Goal: Task Accomplishment & Management: Manage account settings

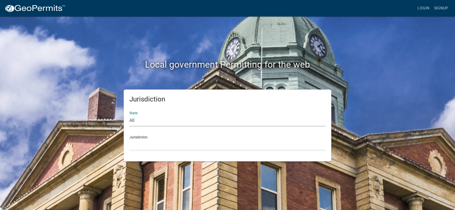
click at [138, 119] on select "All [US_STATE] [US_STATE] [US_STATE] [US_STATE] [US_STATE] [US_STATE] [US_STATE…" at bounding box center [228, 121] width 196 height 12
select select "[US_STATE]"
click at [130, 115] on select "All [US_STATE] [US_STATE] [US_STATE] [US_STATE] [US_STATE] [US_STATE] [US_STATE…" at bounding box center [228, 121] width 196 height 12
click at [143, 140] on select "City of [GEOGRAPHIC_DATA], [US_STATE] City of [GEOGRAPHIC_DATA], [US_STATE] Cit…" at bounding box center [228, 145] width 196 height 12
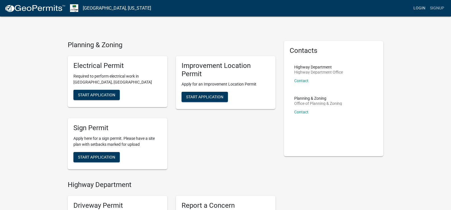
click at [420, 10] on link "Login" at bounding box center [419, 8] width 17 height 11
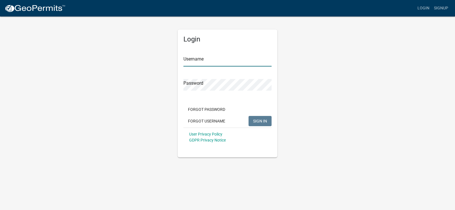
click at [219, 65] on input "Username" at bounding box center [228, 61] width 88 height 12
type input "bhamilton"
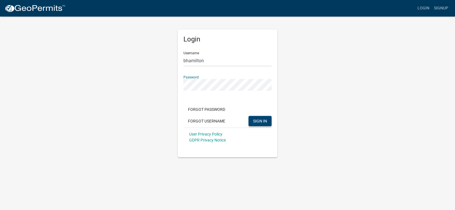
click at [260, 120] on span "SIGN IN" at bounding box center [260, 121] width 14 height 5
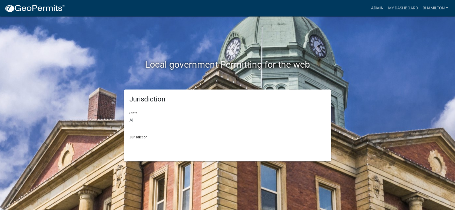
click at [376, 10] on link "Admin" at bounding box center [377, 8] width 17 height 11
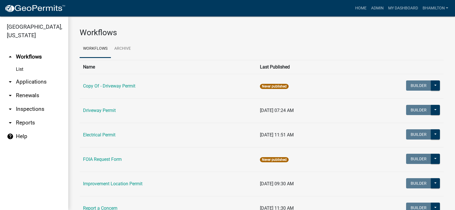
click at [41, 83] on link "arrow_drop_down Applications" at bounding box center [34, 82] width 68 height 14
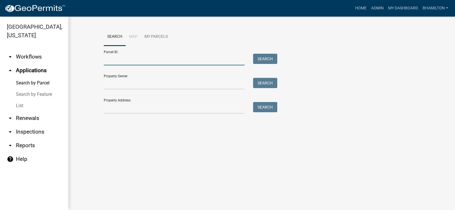
click at [120, 59] on input "Parcel ID:" at bounding box center [174, 60] width 141 height 12
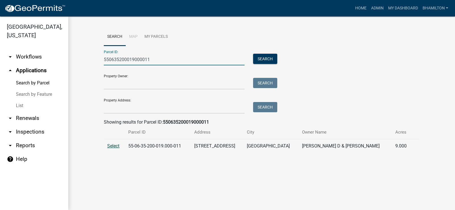
type input "550635200019000011"
click at [114, 143] on span "Select" at bounding box center [113, 145] width 12 height 5
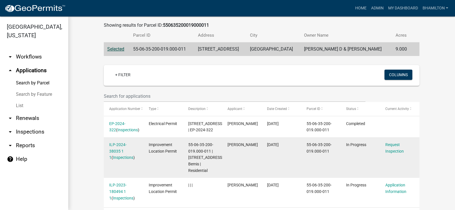
scroll to position [133, 0]
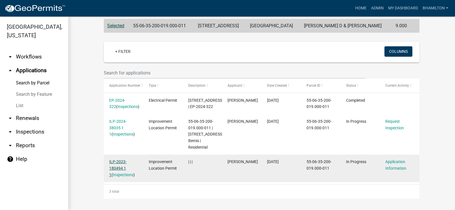
click at [114, 161] on link "ILP-2023-180494 1 1" at bounding box center [117, 169] width 17 height 18
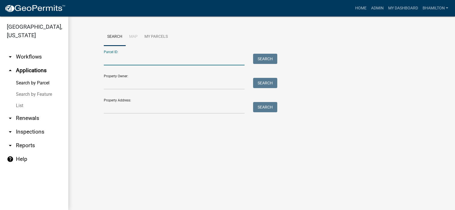
click at [152, 56] on input "Parcel ID:" at bounding box center [174, 60] width 141 height 12
click at [108, 60] on input "Parcel ID:" at bounding box center [174, 60] width 141 height 12
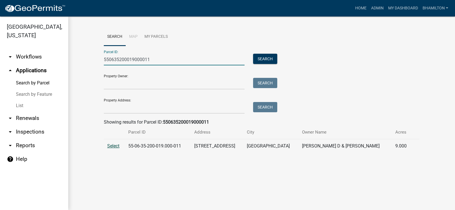
type input "550635200019000011"
click at [110, 146] on span "Select" at bounding box center [113, 145] width 12 height 5
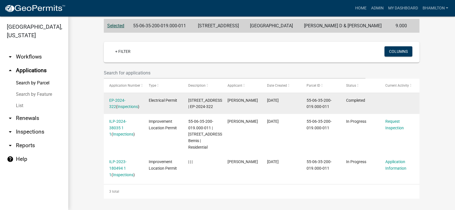
scroll to position [133, 0]
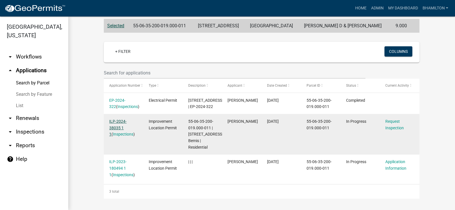
click at [116, 119] on link "ILP-2024-38035 1 1" at bounding box center [117, 128] width 17 height 18
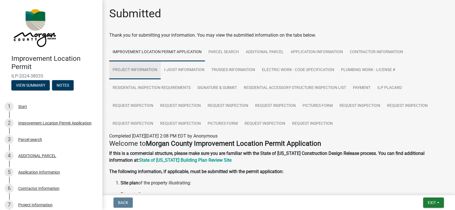
click at [149, 70] on link "Project Information" at bounding box center [135, 70] width 52 height 18
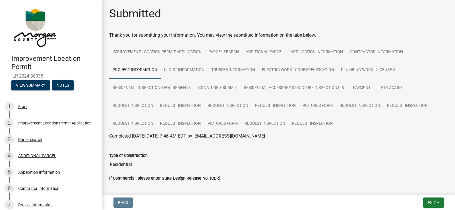
click at [144, 69] on link "Project Information" at bounding box center [135, 70] width 52 height 18
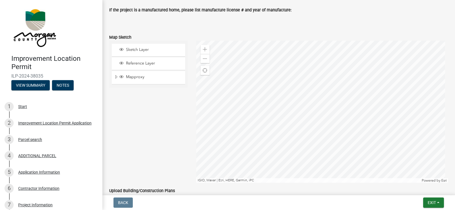
scroll to position [996, 0]
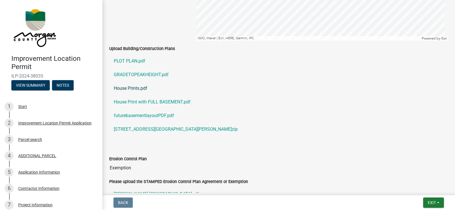
click at [124, 88] on link "House Prints.pdf" at bounding box center [278, 89] width 339 height 14
click at [141, 61] on link "PLOT PLAN.pdf" at bounding box center [278, 61] width 339 height 14
click at [149, 102] on link "House Print with FULL BASEMENT.pdf" at bounding box center [278, 102] width 339 height 14
click at [143, 116] on link "futurebasementlayoutPDF.pdf" at bounding box center [278, 116] width 339 height 14
